Goal: Find specific fact: Find specific fact

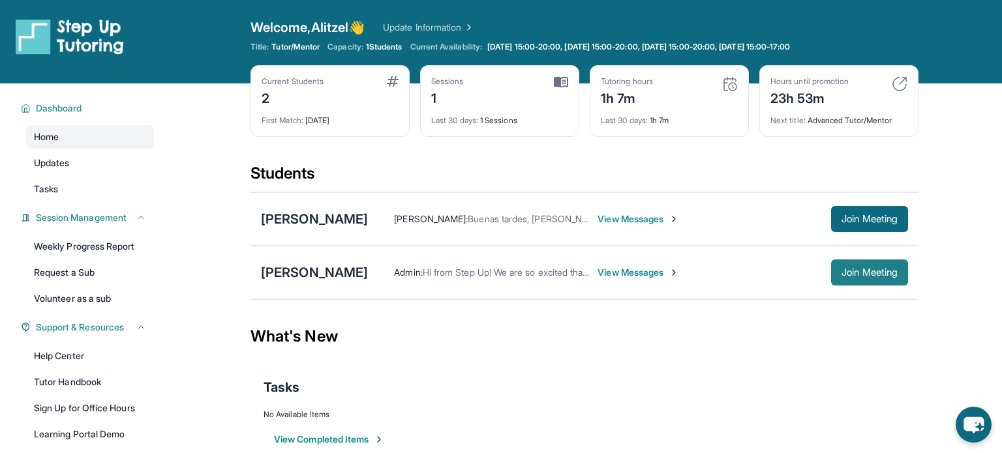
click at [871, 269] on span "Join Meeting" at bounding box center [869, 273] width 56 height 8
click at [872, 269] on span "Join Meeting" at bounding box center [869, 273] width 56 height 8
click at [368, 269] on div "[PERSON_NAME]" at bounding box center [314, 272] width 107 height 18
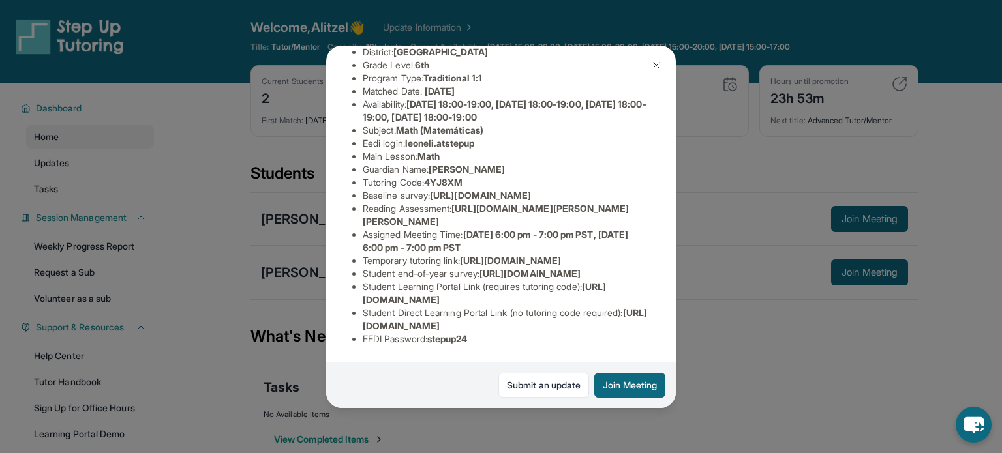
scroll to position [151, 0]
click at [422, 138] on span "leoneli.atstepup" at bounding box center [439, 143] width 69 height 11
click at [414, 138] on span "leoneli.atstepup" at bounding box center [439, 143] width 69 height 11
drag, startPoint x: 410, startPoint y: 127, endPoint x: 483, endPoint y: 128, distance: 72.4
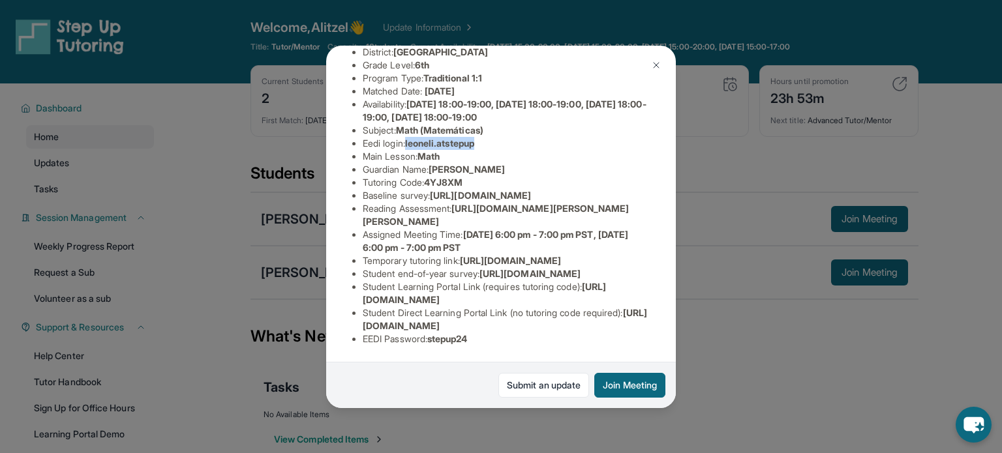
click at [474, 138] on span "leoneli.atstepup" at bounding box center [439, 143] width 69 height 11
copy span "leoneli.atstepup"
click at [682, 138] on div "[PERSON_NAME] Guardian: [PERSON_NAME] Student Information [URL][DOMAIN_NAME] Pr…" at bounding box center [501, 226] width 1002 height 453
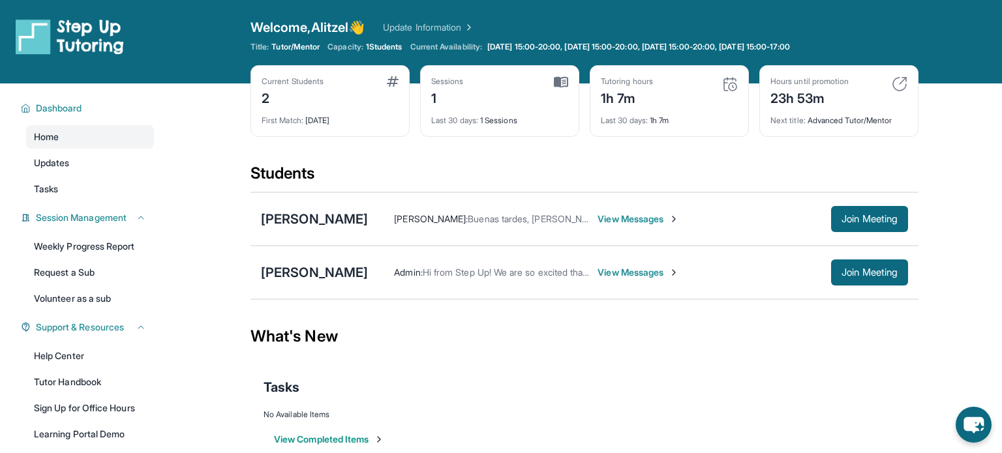
click at [286, 288] on div "[PERSON_NAME] Admin : Hi from Step Up! We are so excited that you are matched w…" at bounding box center [584, 272] width 668 height 53
click at [282, 276] on div "[PERSON_NAME]" at bounding box center [314, 272] width 107 height 18
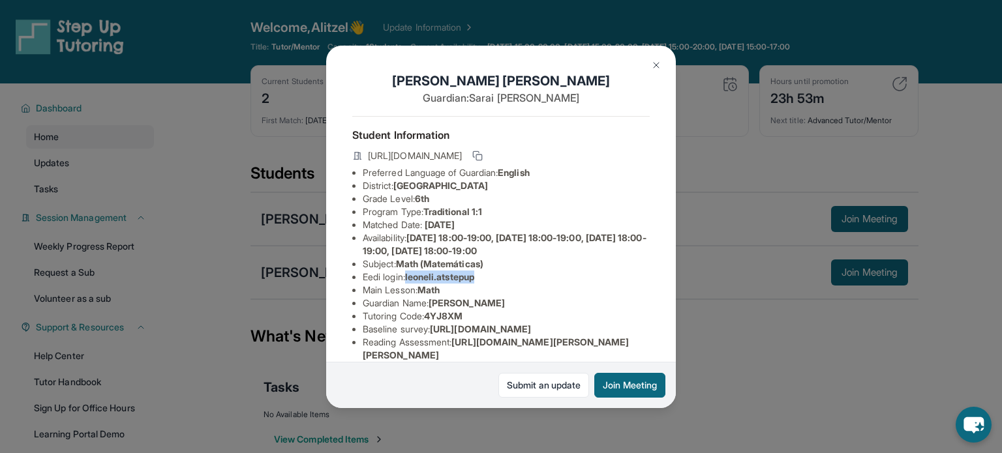
drag, startPoint x: 410, startPoint y: 277, endPoint x: 483, endPoint y: 282, distance: 73.2
click at [483, 282] on li "Eedi login : [PERSON_NAME].atstepup" at bounding box center [506, 277] width 287 height 13
copy span "leoneli.atstepup"
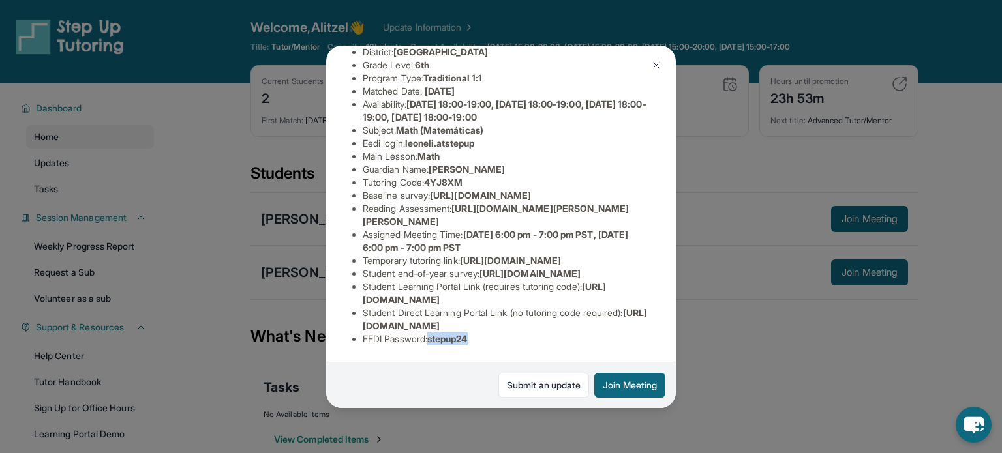
drag, startPoint x: 488, startPoint y: 342, endPoint x: 435, endPoint y: 337, distance: 53.1
click at [435, 337] on li "EEDI Password : stepup24" at bounding box center [506, 339] width 287 height 13
copy span "stepup24"
